Goal: Information Seeking & Learning: Learn about a topic

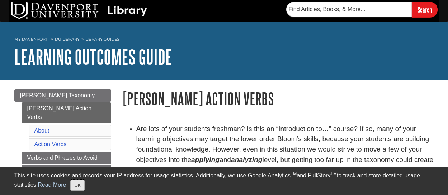
click at [76, 185] on button "OK" at bounding box center [77, 185] width 14 height 11
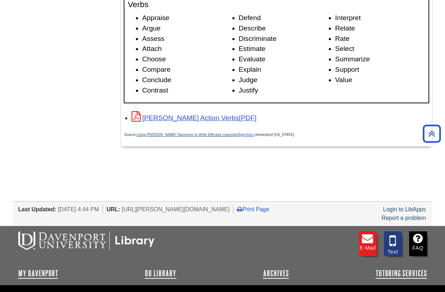
scroll to position [1171, 0]
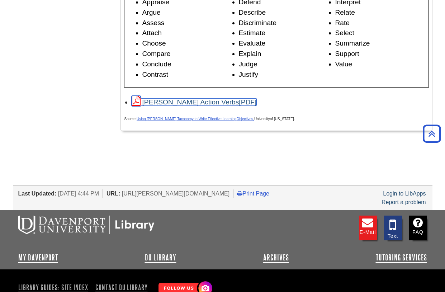
click at [176, 104] on link "[PERSON_NAME] Action Verbs" at bounding box center [194, 102] width 125 height 8
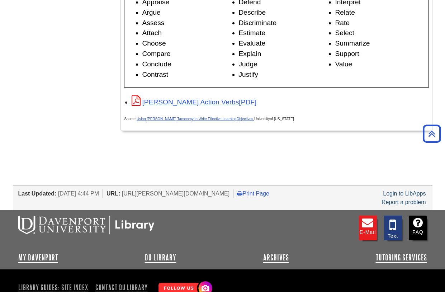
drag, startPoint x: 296, startPoint y: 100, endPoint x: 240, endPoint y: 29, distance: 90.4
click at [296, 100] on div "[PERSON_NAME] Action Verbs" at bounding box center [280, 102] width 297 height 12
drag, startPoint x: 225, startPoint y: 63, endPoint x: 220, endPoint y: 73, distance: 11.7
click at [225, 63] on li "Conclude" at bounding box center [187, 64] width 90 height 10
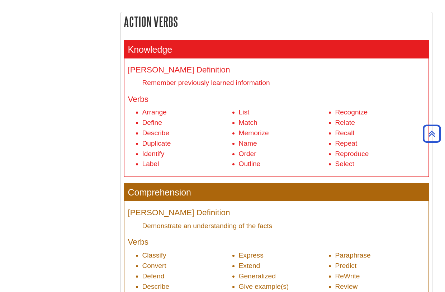
scroll to position [251, 0]
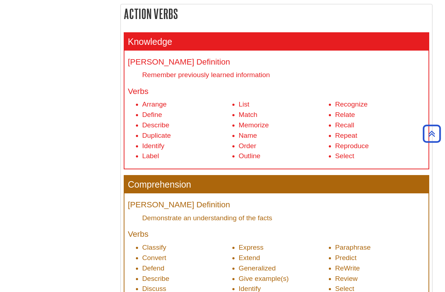
drag, startPoint x: 183, startPoint y: 118, endPoint x: 166, endPoint y: 122, distance: 17.5
click at [183, 118] on li "Define" at bounding box center [187, 115] width 90 height 10
drag, startPoint x: 292, startPoint y: 38, endPoint x: 287, endPoint y: 41, distance: 5.7
click at [292, 38] on h3 "Knowledge" at bounding box center [276, 42] width 304 height 18
click at [284, 189] on h3 "Comprehension" at bounding box center [276, 185] width 304 height 18
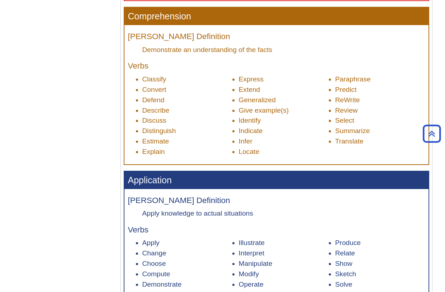
scroll to position [418, 0]
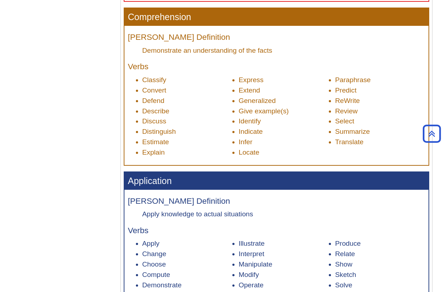
click at [323, 176] on h3 "Application" at bounding box center [276, 181] width 304 height 18
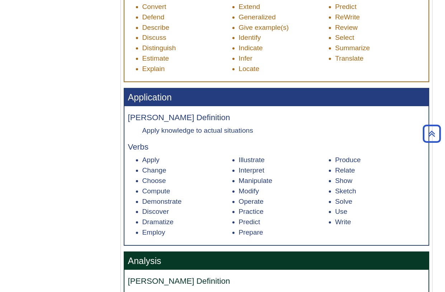
click at [300, 194] on div "[PERSON_NAME] Definition Apply knowledge to actual situations Verbs Apply Chang…" at bounding box center [276, 175] width 304 height 139
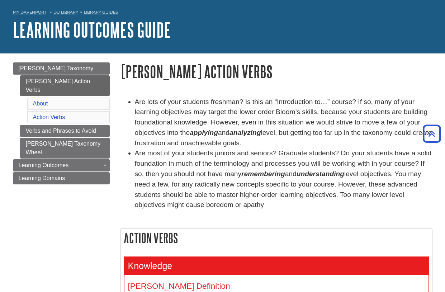
scroll to position [0, 0]
